Goal: Check status: Check status

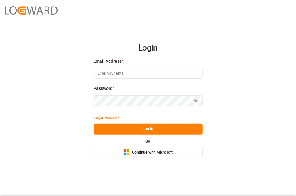
click at [130, 153] on rect at bounding box center [128, 153] width 3 height 3
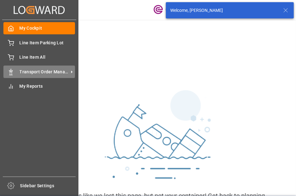
click at [23, 75] on div "Transport Order Management Transport Order Management" at bounding box center [39, 71] width 72 height 12
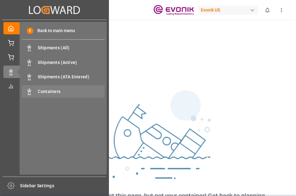
click at [46, 87] on div "Containers Containers" at bounding box center [63, 91] width 83 height 12
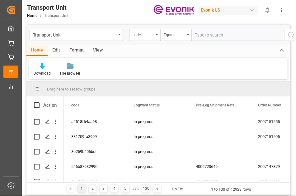
click at [142, 42] on div "Transport Unit code Equals" at bounding box center [158, 35] width 264 height 21
click at [144, 38] on div "code" at bounding box center [144, 35] width 31 height 12
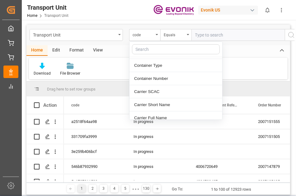
scroll to position [93, 0]
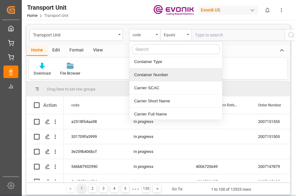
click at [144, 76] on div "Container Number" at bounding box center [176, 74] width 93 height 13
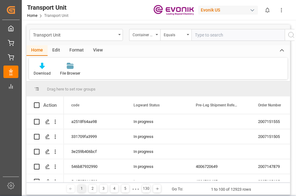
click at [214, 35] on input "text" at bounding box center [237, 35] width 93 height 12
type input "CSLU1834274"
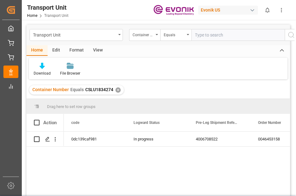
click at [116, 90] on div "✕" at bounding box center [118, 89] width 5 height 5
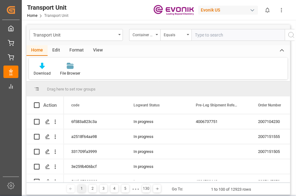
click at [208, 37] on input "text" at bounding box center [237, 35] width 93 height 12
type input "CSNU24117708"
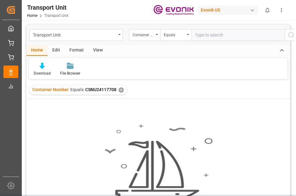
click at [122, 89] on div "✕" at bounding box center [121, 89] width 5 height 5
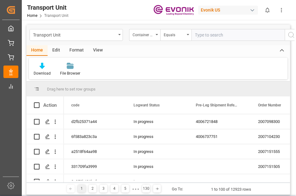
click at [204, 35] on input "text" at bounding box center [237, 35] width 93 height 12
type input "CSNU2417708"
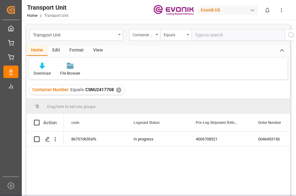
click at [116, 90] on div "✕" at bounding box center [118, 89] width 5 height 5
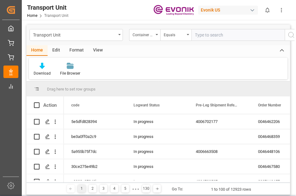
click at [230, 35] on input "text" at bounding box center [237, 35] width 93 height 12
click at [223, 34] on input "MSMU" at bounding box center [237, 35] width 93 height 12
type input "MSNU2387497"
